Goal: Information Seeking & Learning: Learn about a topic

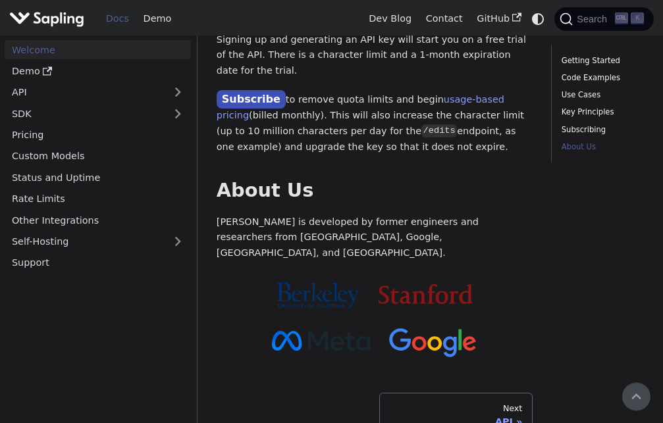
scroll to position [1421, 0]
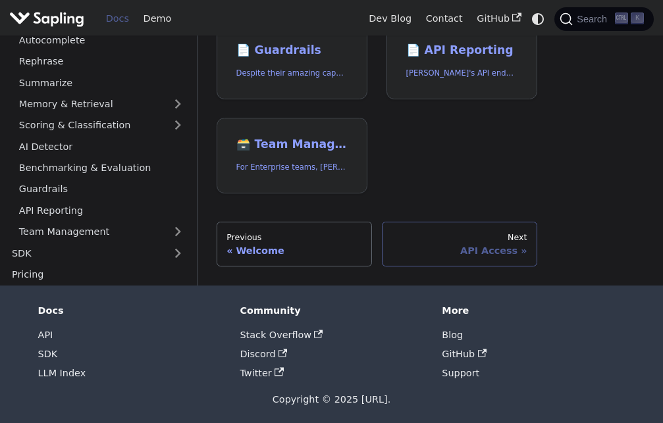
scroll to position [608, 0]
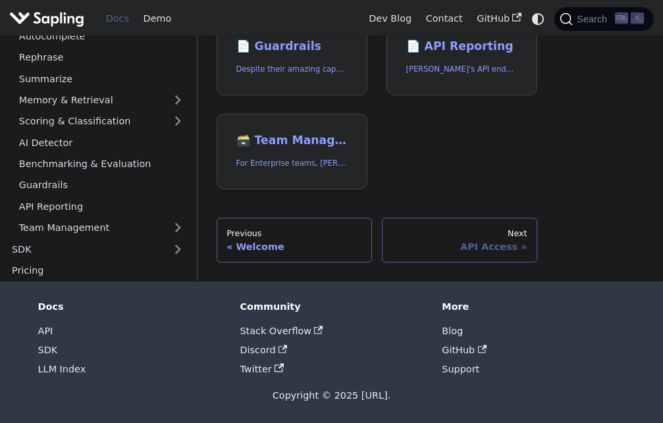
click at [478, 248] on div "API Access" at bounding box center [459, 247] width 136 height 12
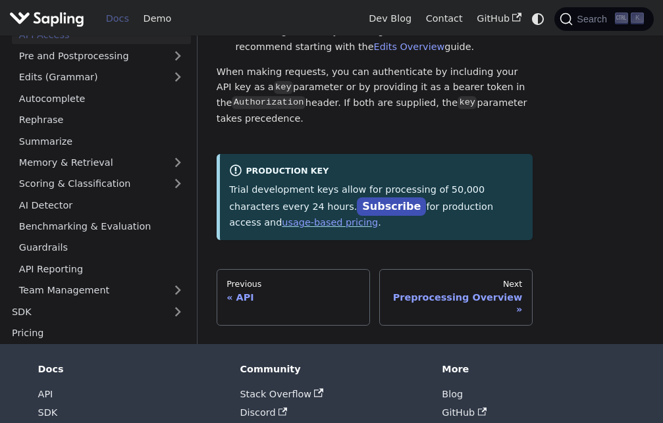
scroll to position [247, 0]
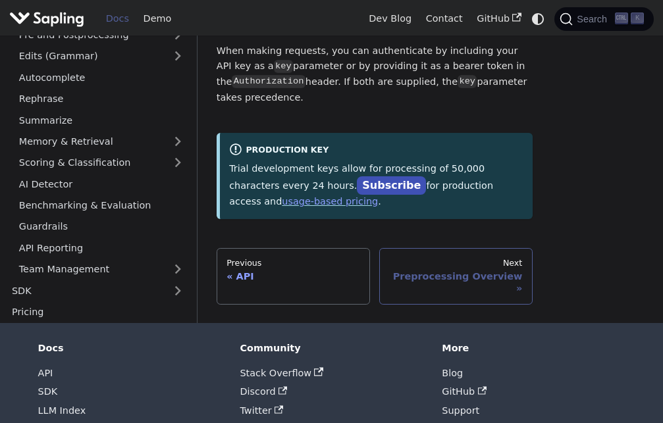
click at [430, 270] on div "Preprocessing Overview" at bounding box center [455, 282] width 133 height 24
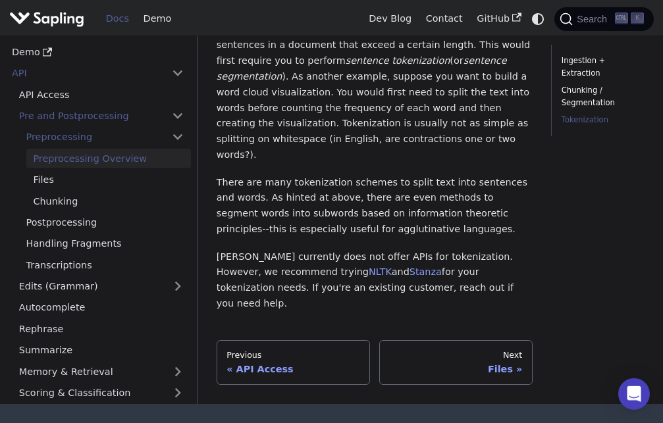
scroll to position [682, 0]
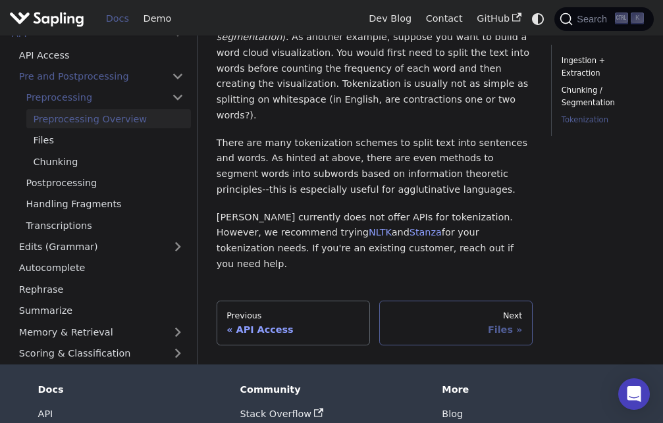
click at [479, 301] on link "Next Files" at bounding box center [455, 323] width 153 height 45
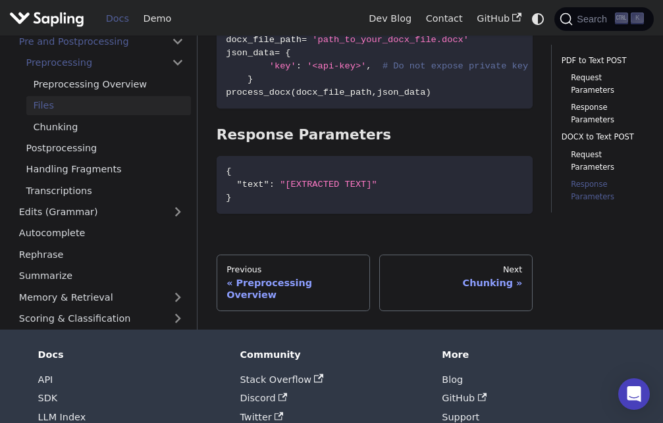
scroll to position [1448, 0]
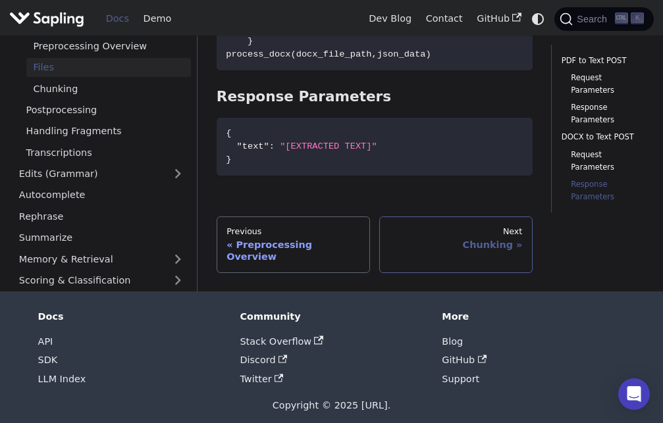
click at [475, 257] on link "Next Chunking" at bounding box center [455, 244] width 153 height 57
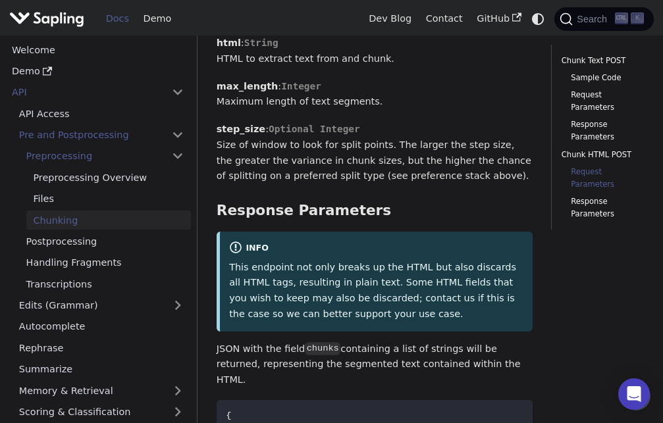
scroll to position [2164, 0]
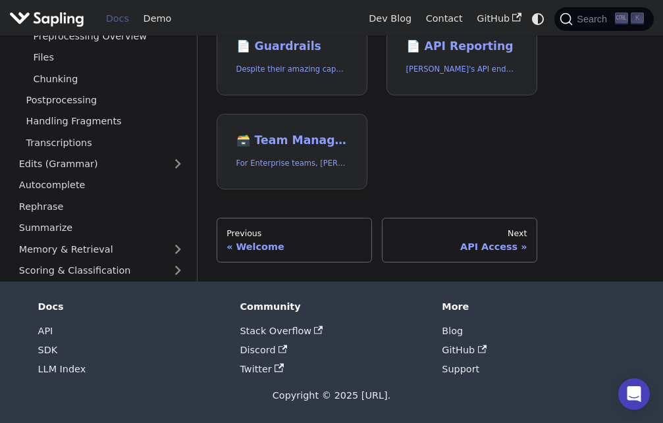
scroll to position [1421, 0]
